Goal: Information Seeking & Learning: Understand process/instructions

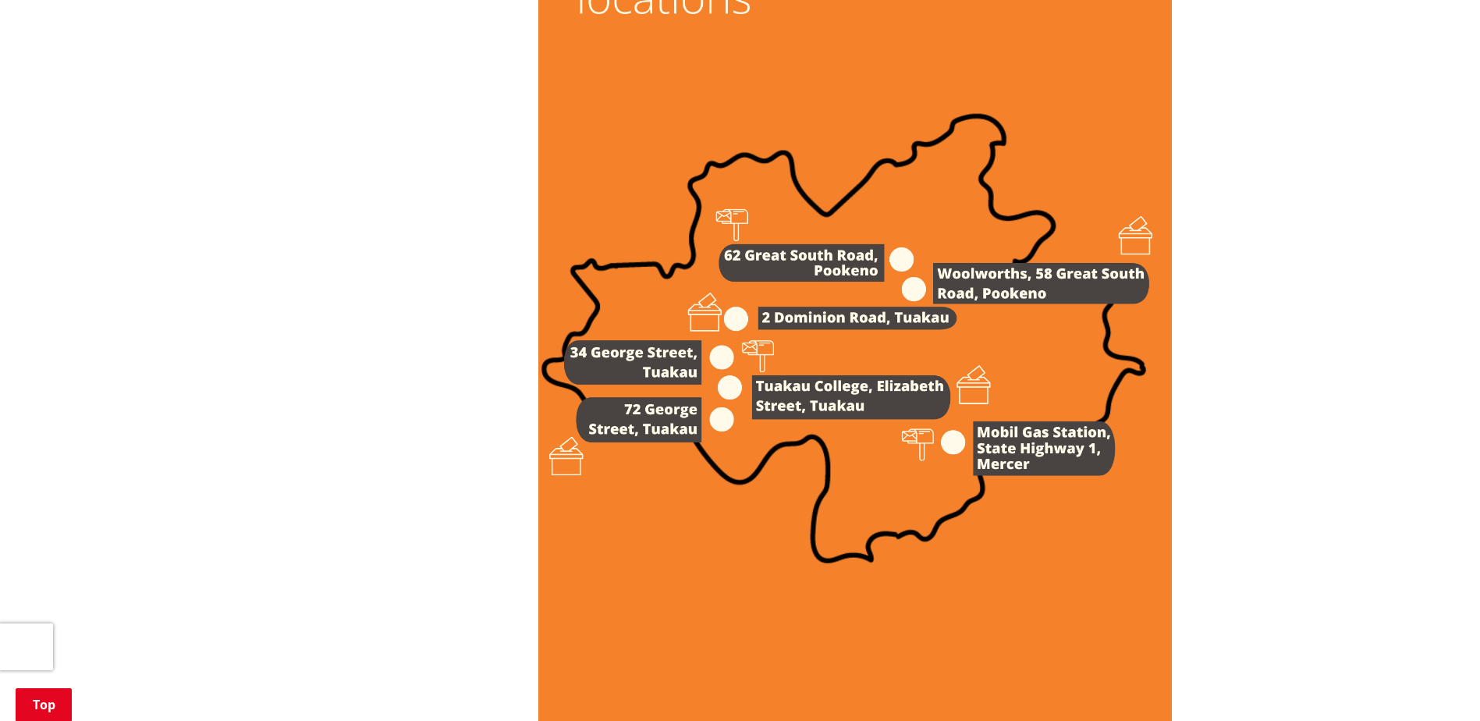
scroll to position [1794, 0]
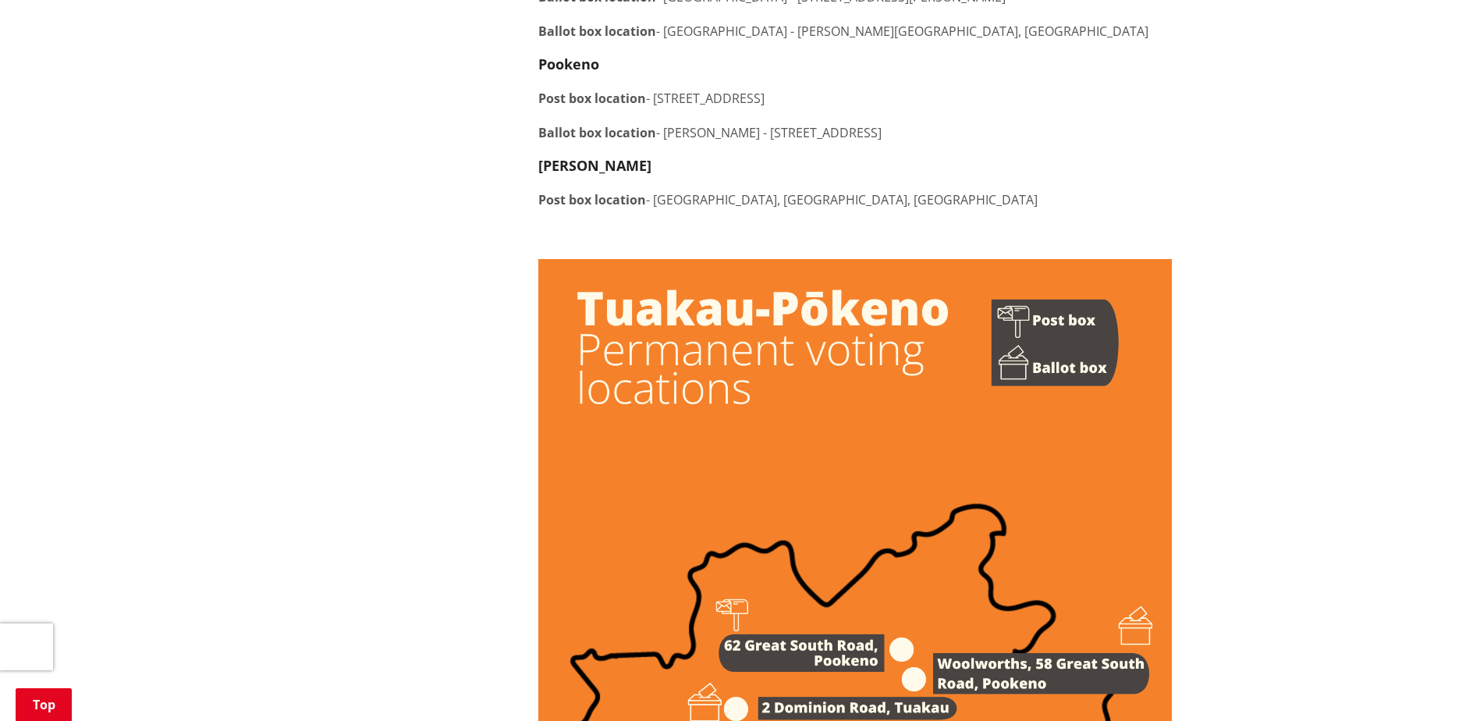
click at [814, 379] on img at bounding box center [854, 707] width 633 height 896
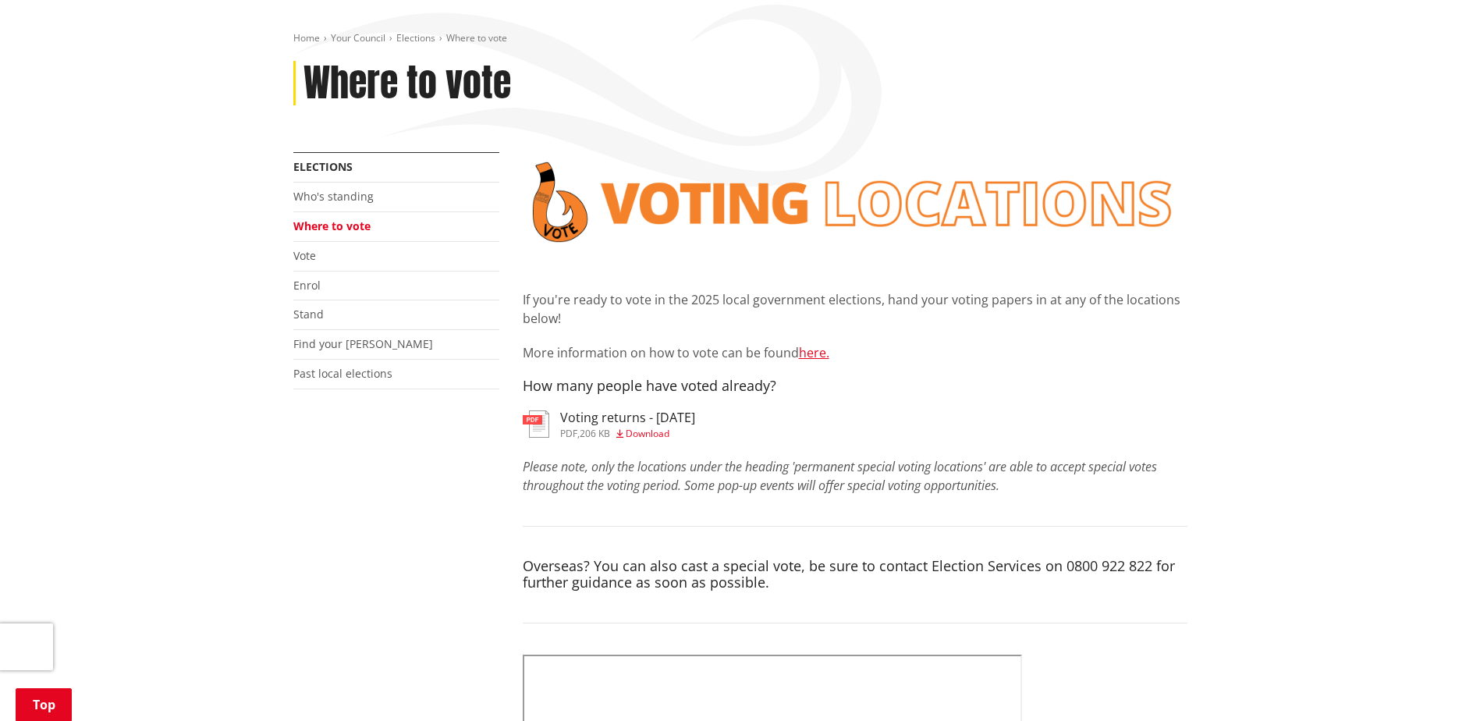
scroll to position [78, 0]
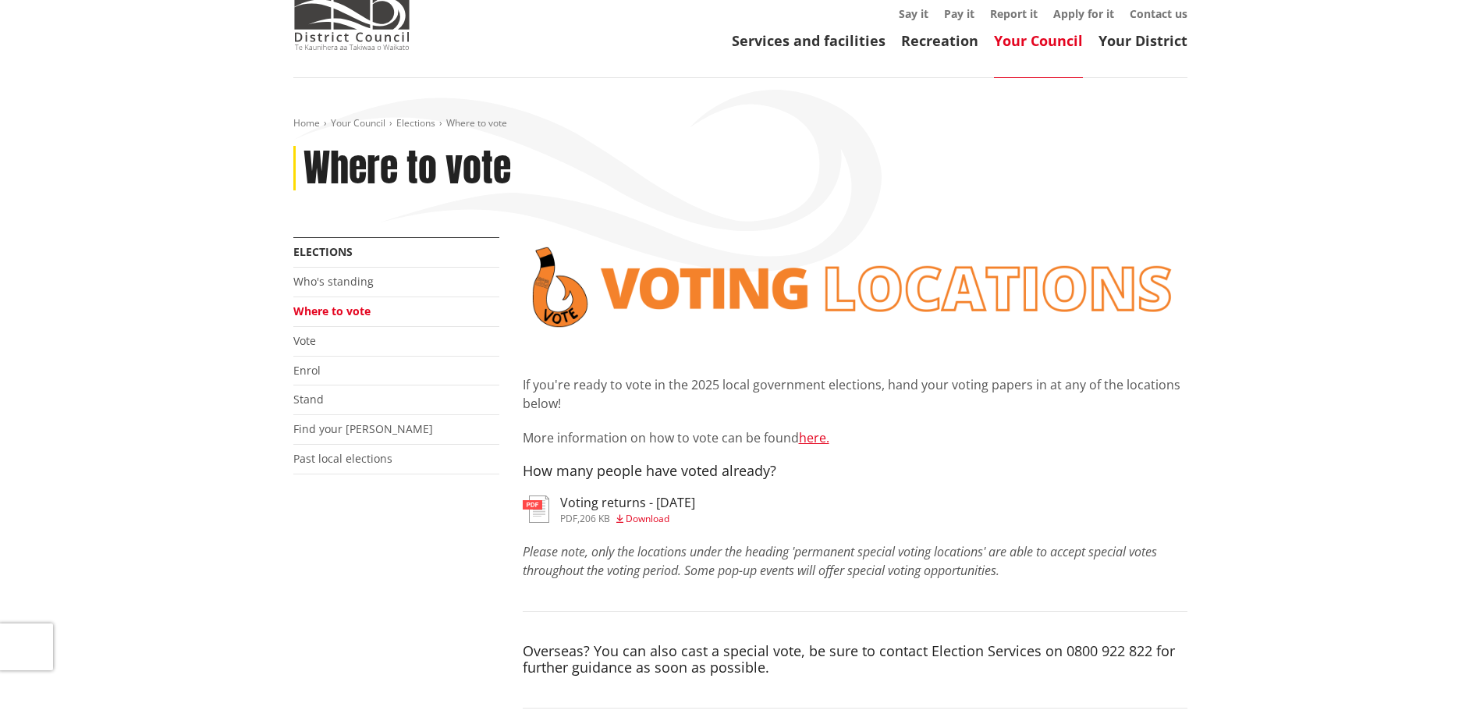
click at [842, 294] on img at bounding box center [855, 287] width 665 height 100
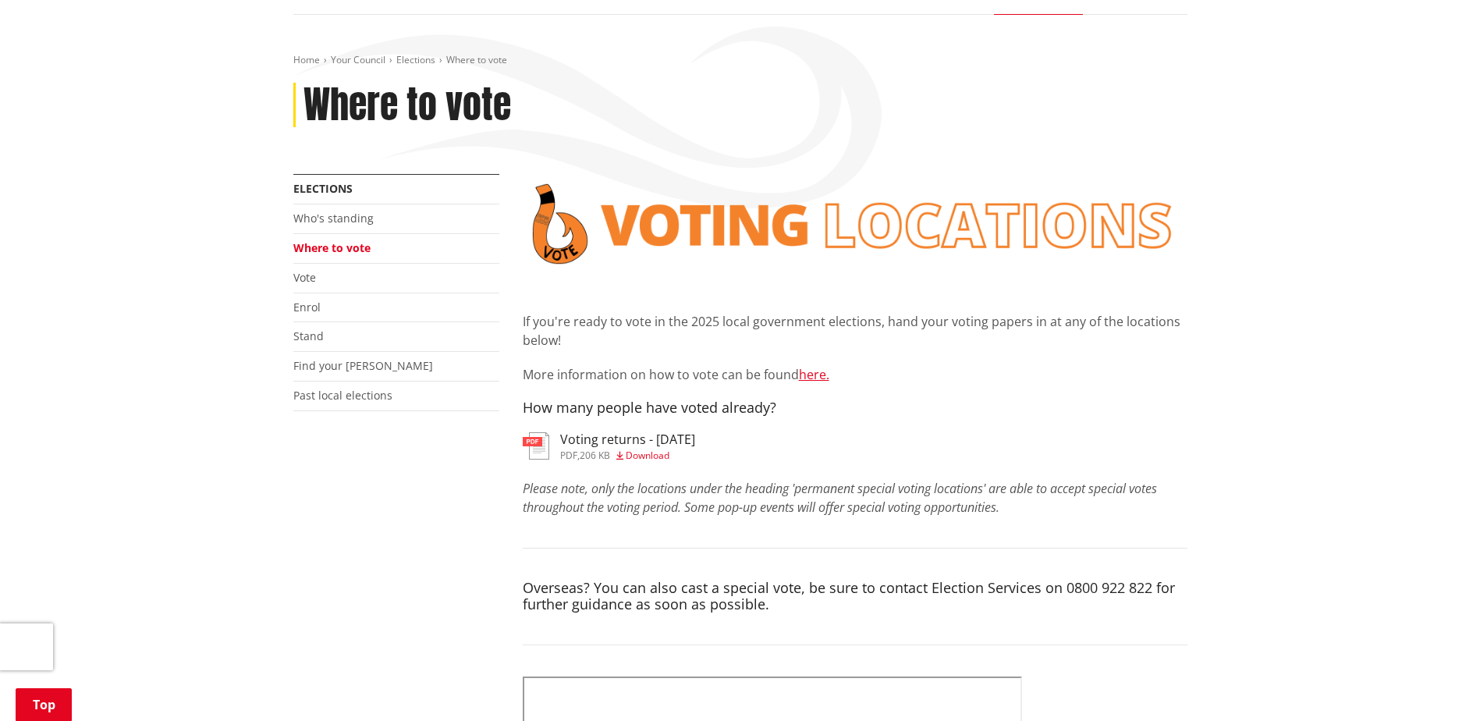
scroll to position [312, 0]
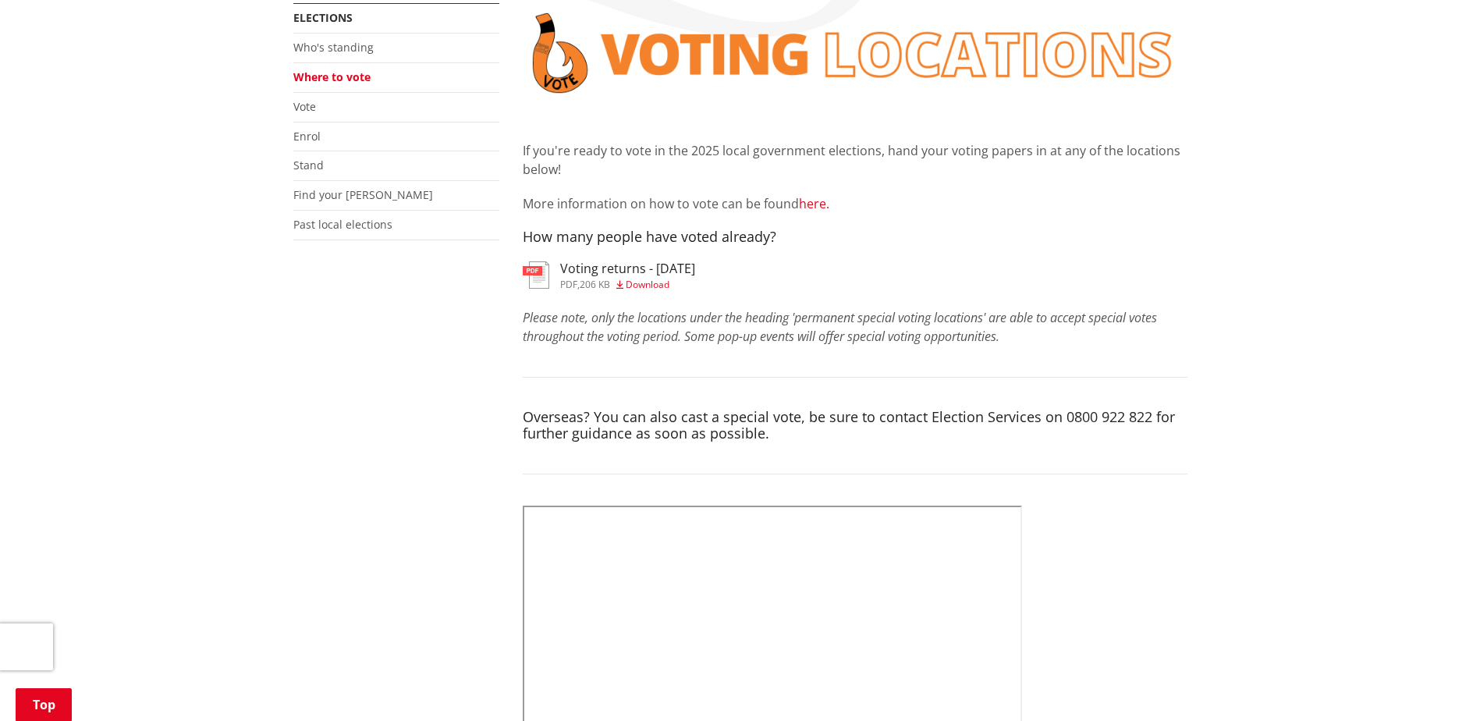
click at [823, 198] on link "here." at bounding box center [814, 203] width 30 height 17
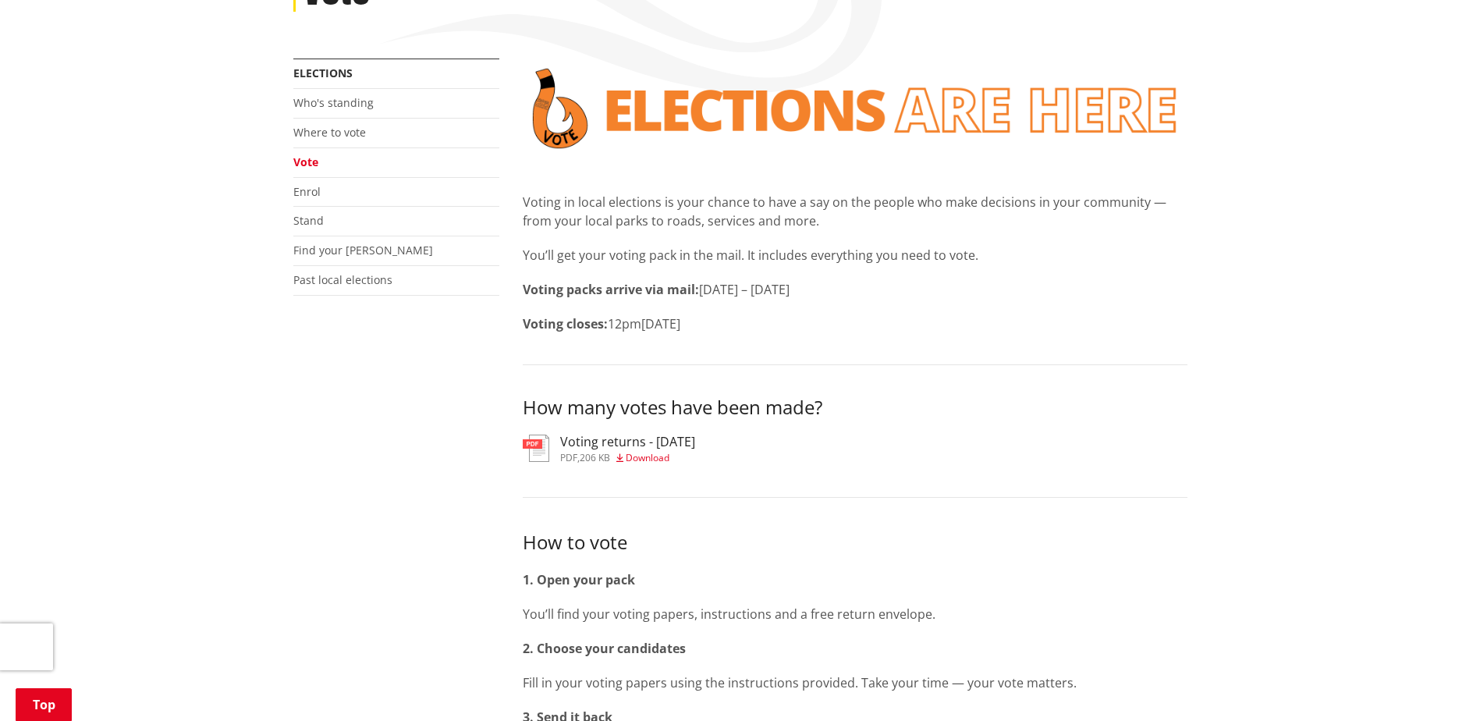
scroll to position [312, 0]
